Goal: Information Seeking & Learning: Learn about a topic

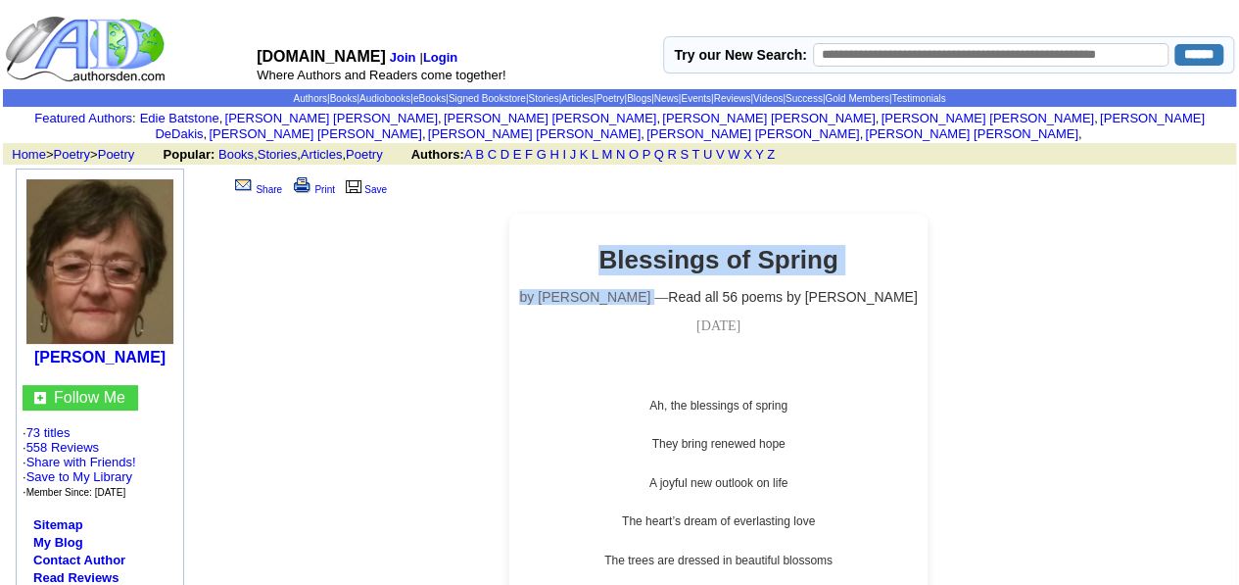
drag, startPoint x: 599, startPoint y: 236, endPoint x: 646, endPoint y: 281, distance: 65.1
click at [646, 281] on center "Blessings of Spring by Ann Marquette — Read all 56 poems by Ann Marquette Monda…" at bounding box center [718, 311] width 398 height 133
copy center "Blessings of Spring by Ann Marquette"
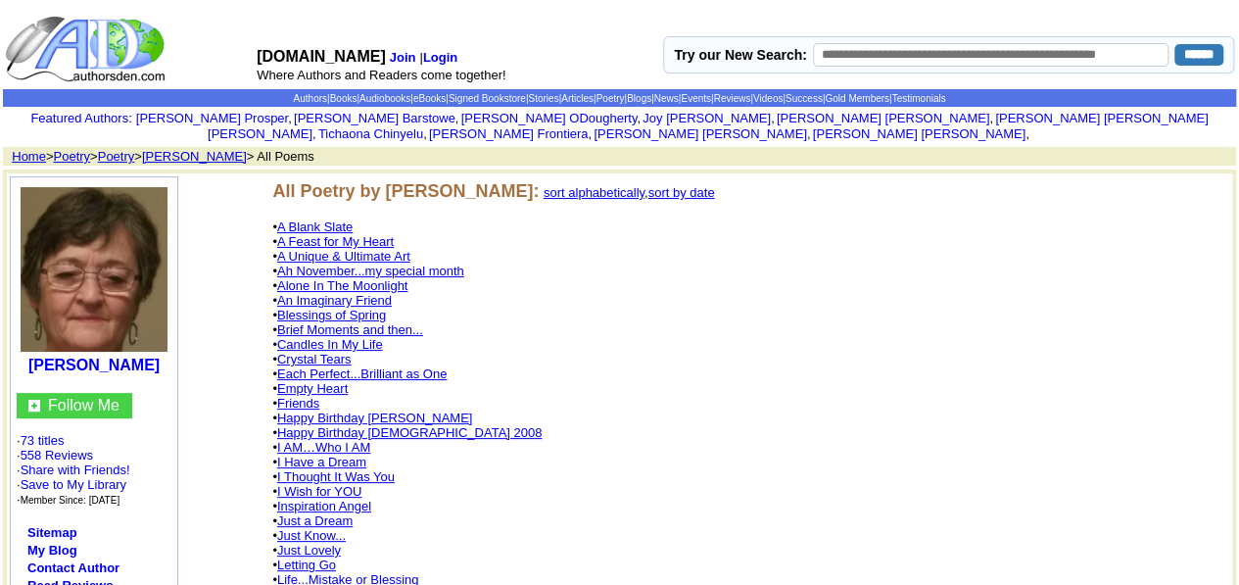
click at [302, 313] on link "Blessings of Spring" at bounding box center [331, 315] width 109 height 15
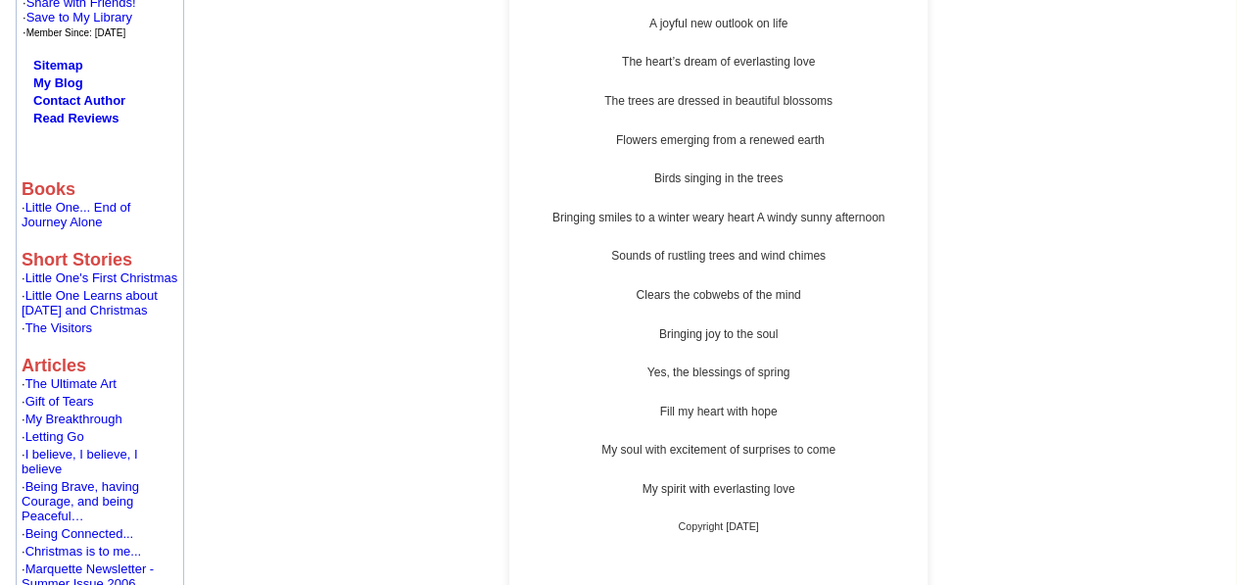
scroll to position [490, 0]
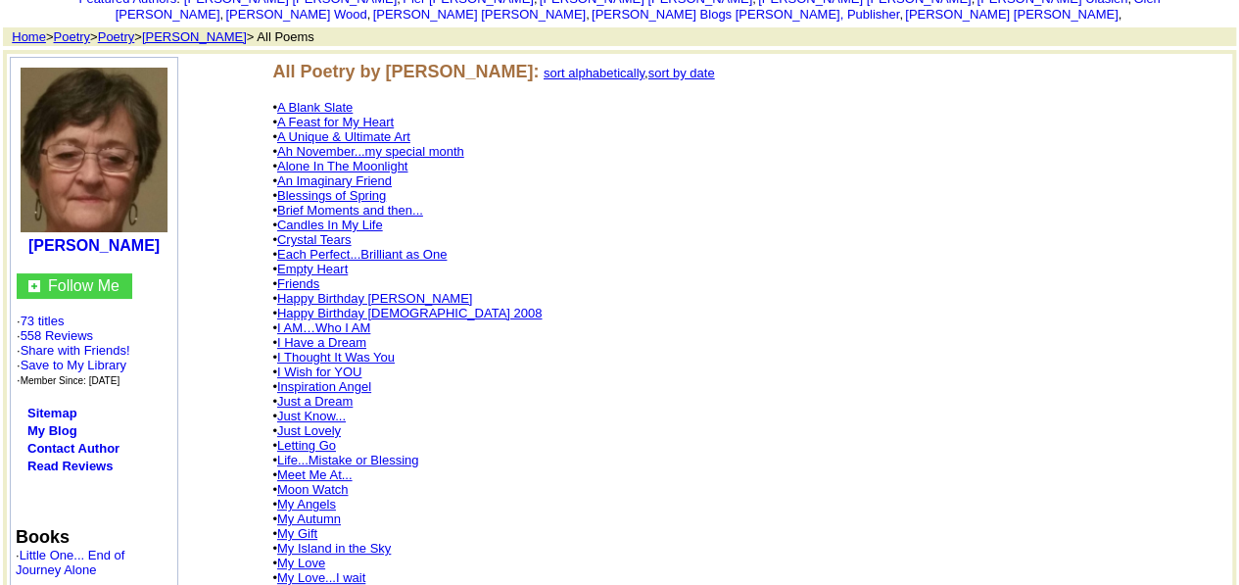
scroll to position [196, 0]
